Goal: Transaction & Acquisition: Purchase product/service

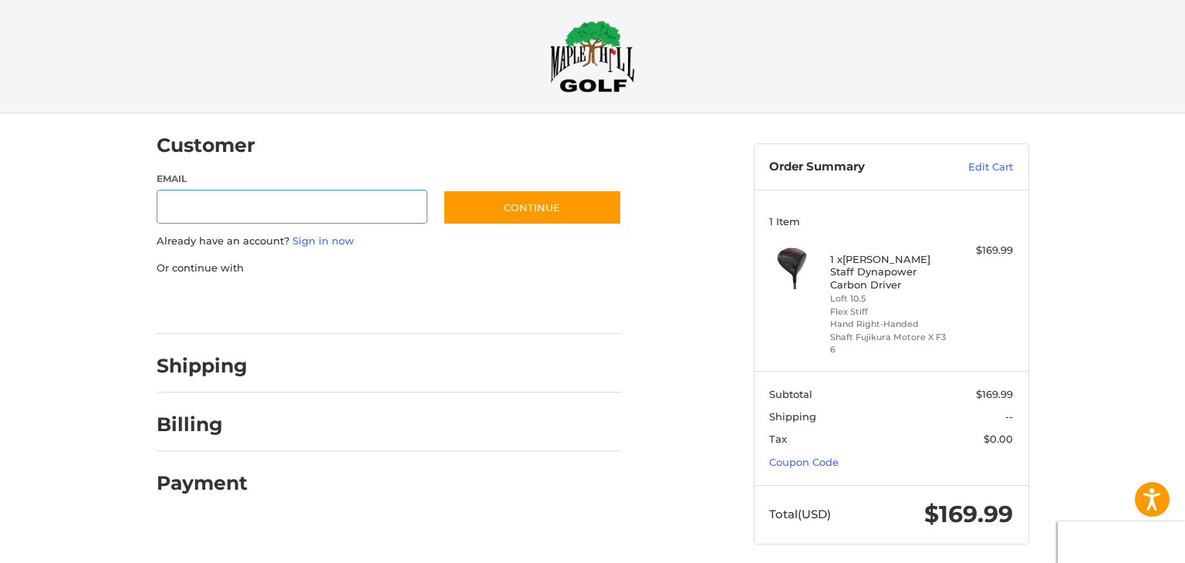
scroll to position [21, 0]
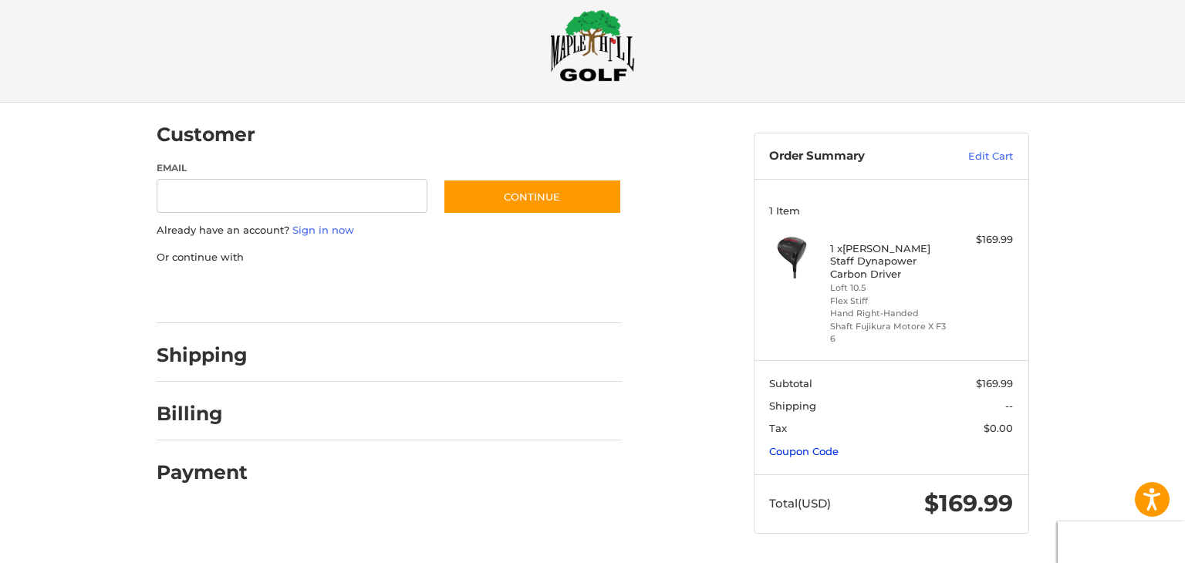
click at [785, 449] on link "Coupon Code" at bounding box center [803, 451] width 69 height 12
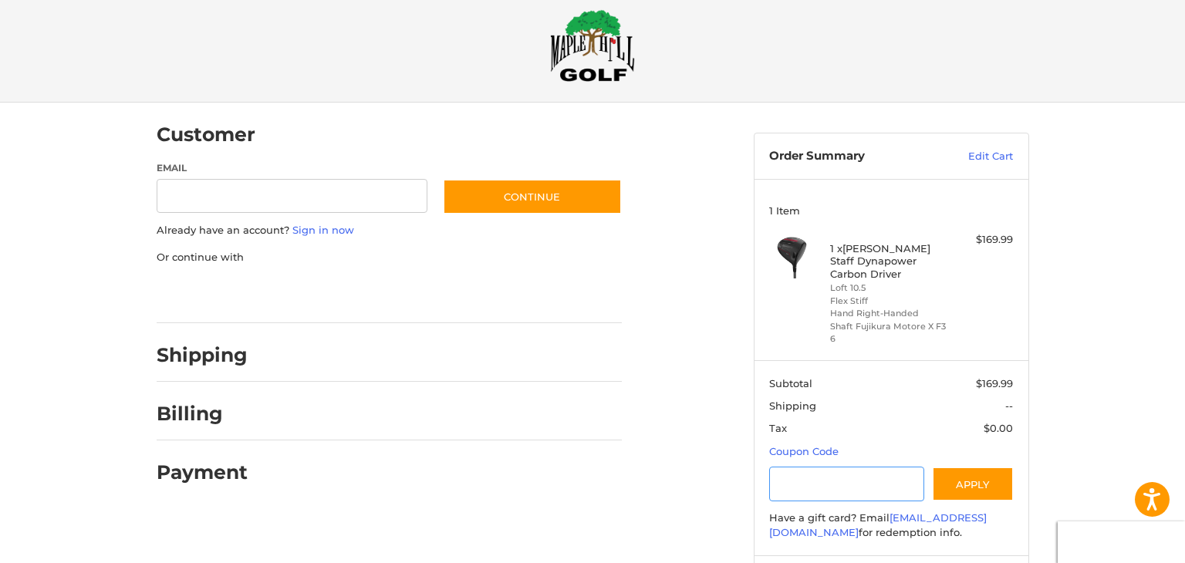
click at [790, 487] on input "Gift Certificate or Coupon Code" at bounding box center [846, 484] width 155 height 35
paste input "*********"
type input "*********"
click at [963, 496] on button "Apply" at bounding box center [973, 484] width 82 height 35
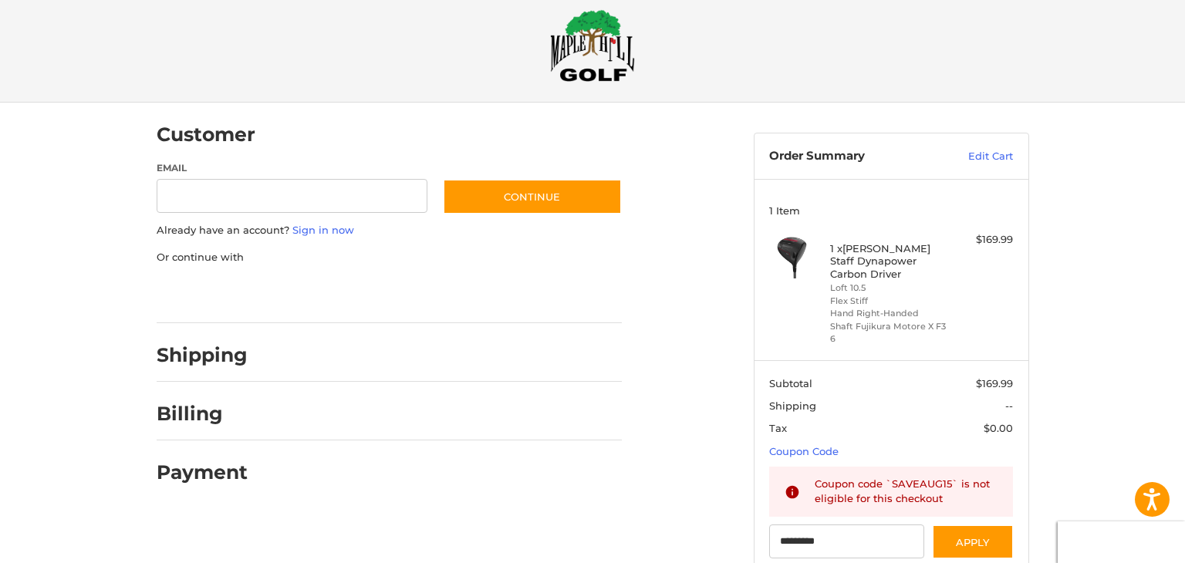
drag, startPoint x: 857, startPoint y: 326, endPoint x: 861, endPoint y: 344, distance: 18.2
click at [861, 344] on li "Shaft Fujikura Motore X F3 6" at bounding box center [889, 332] width 118 height 25
drag, startPoint x: 854, startPoint y: 327, endPoint x: 858, endPoint y: 342, distance: 15.2
click at [858, 342] on li "Shaft Fujikura Motore X F3 6" at bounding box center [889, 332] width 118 height 25
copy li "Fujikura Motore X F3 6"
